Goal: Use online tool/utility: Use online tool/utility

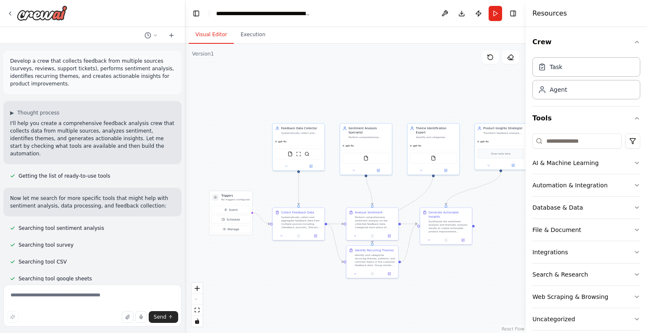
click at [309, 89] on div ".deletable-edge-delete-btn { width: 20px; height: 20px; border: 0px solid #ffff…" at bounding box center [355, 188] width 340 height 289
click at [326, 89] on div ".deletable-edge-delete-btn { width: 20px; height: 20px; border: 0px solid #ffff…" at bounding box center [355, 188] width 340 height 289
click at [299, 98] on div ".deletable-edge-delete-btn { width: 20px; height: 20px; border: 0px solid #ffff…" at bounding box center [355, 188] width 340 height 289
click at [356, 277] on div "Identify Recurring Themes Identify and categorize recurring themes, patterns, a…" at bounding box center [372, 261] width 53 height 33
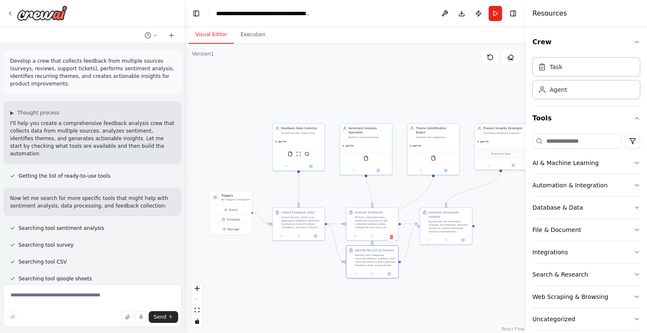
click at [311, 263] on div ".deletable-edge-delete-btn { width: 20px; height: 20px; border: 0px solid #ffff…" at bounding box center [355, 188] width 340 height 289
click at [197, 290] on icon "zoom in" at bounding box center [197, 288] width 5 height 5
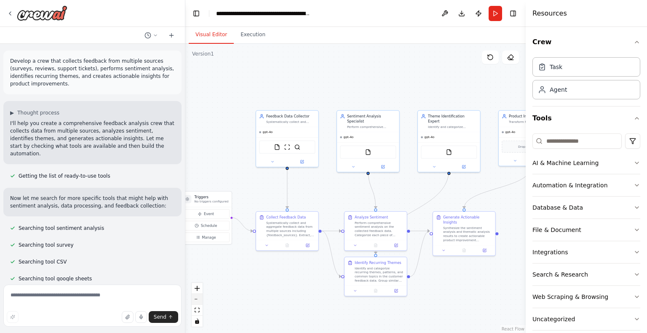
click at [200, 299] on button "zoom out" at bounding box center [197, 299] width 11 height 11
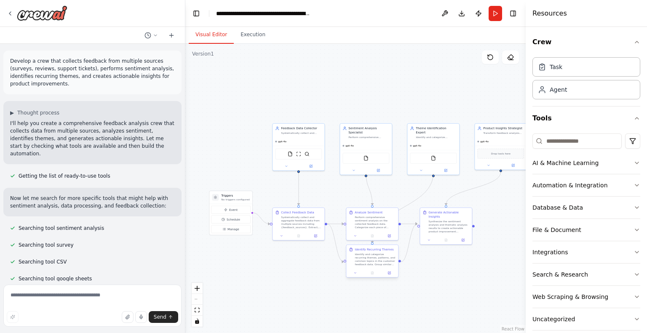
click at [368, 261] on div "Identify and categorize recurring themes, patterns, and common topics in the cu…" at bounding box center [375, 259] width 41 height 13
click at [275, 264] on div ".deletable-edge-delete-btn { width: 20px; height: 20px; border: 0px solid #ffff…" at bounding box center [355, 188] width 340 height 289
